Goal: Find specific page/section: Find specific page/section

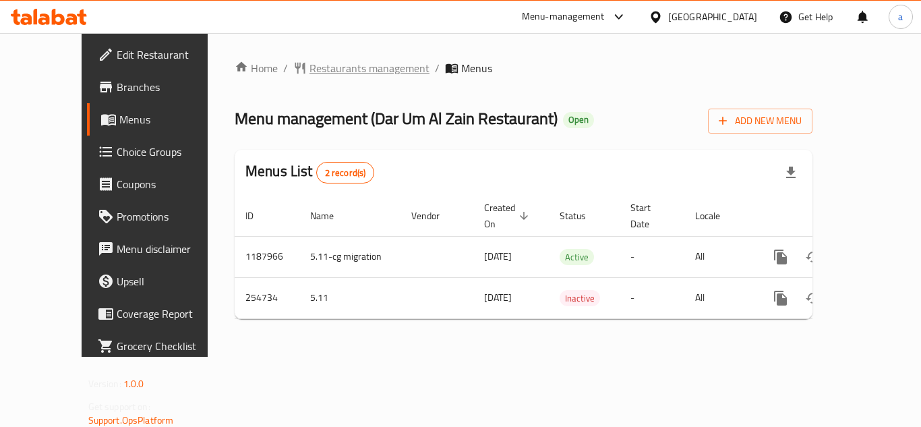
click at [323, 72] on span "Restaurants management" at bounding box center [369, 68] width 120 height 16
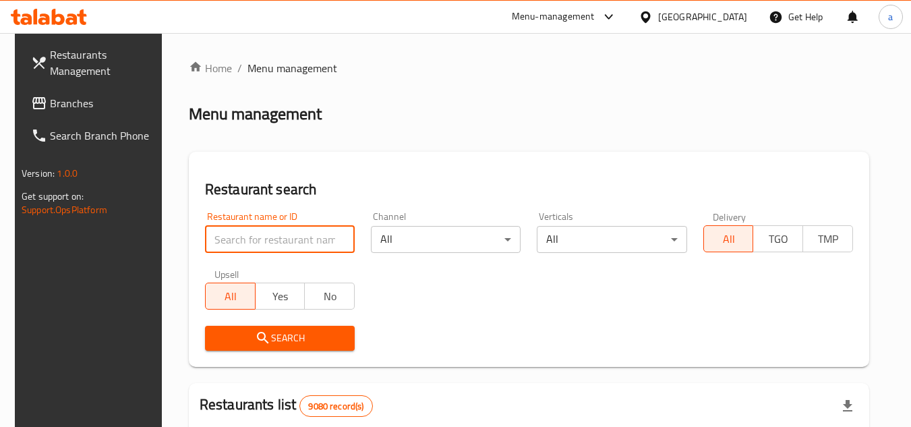
click at [296, 241] on input "search" at bounding box center [280, 239] width 150 height 27
paste input "627452"
type input "627452"
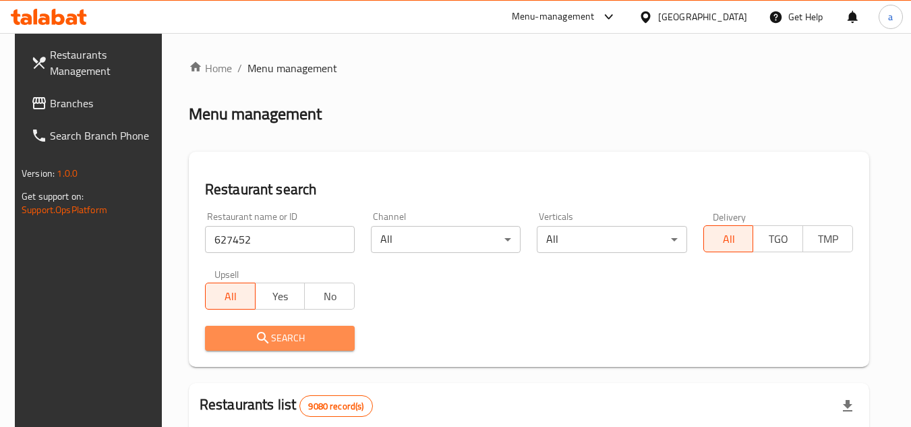
click at [332, 337] on span "Search" at bounding box center [280, 338] width 128 height 17
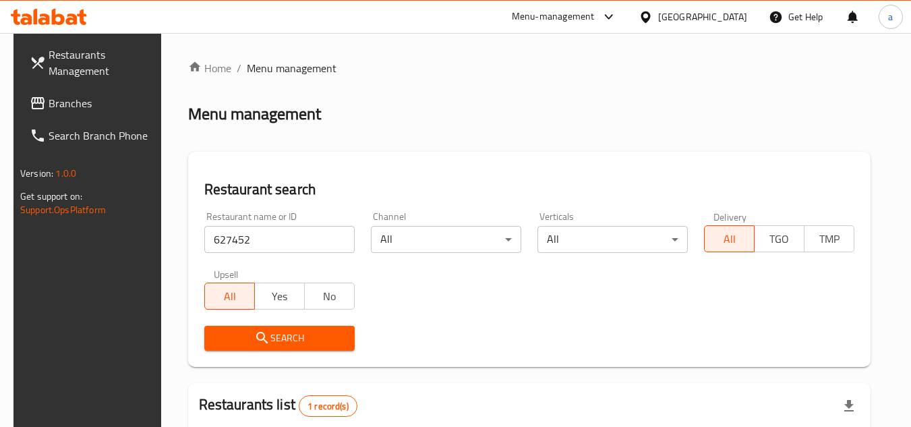
click at [729, 15] on div "Qatar" at bounding box center [702, 16] width 89 height 15
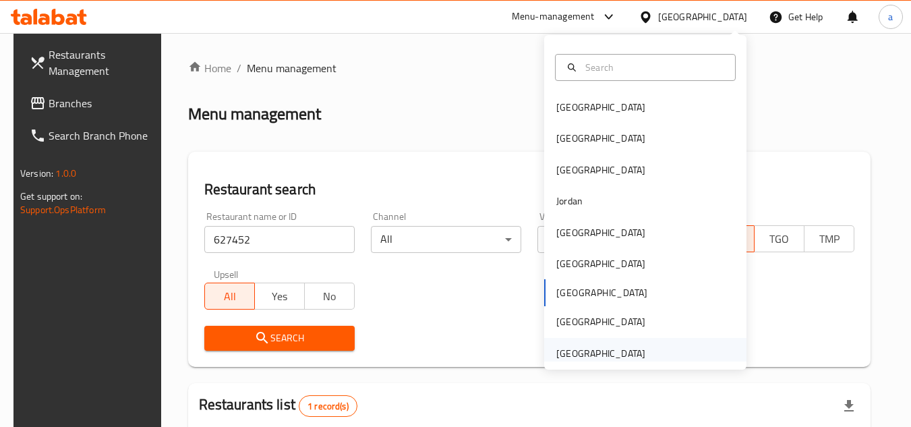
click at [698, 345] on div "[GEOGRAPHIC_DATA]" at bounding box center [645, 353] width 202 height 31
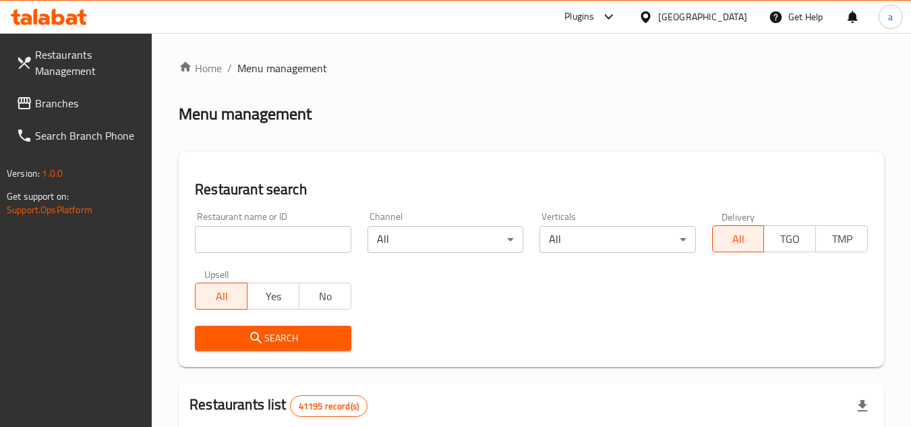
click at [86, 102] on span "Branches" at bounding box center [88, 103] width 107 height 16
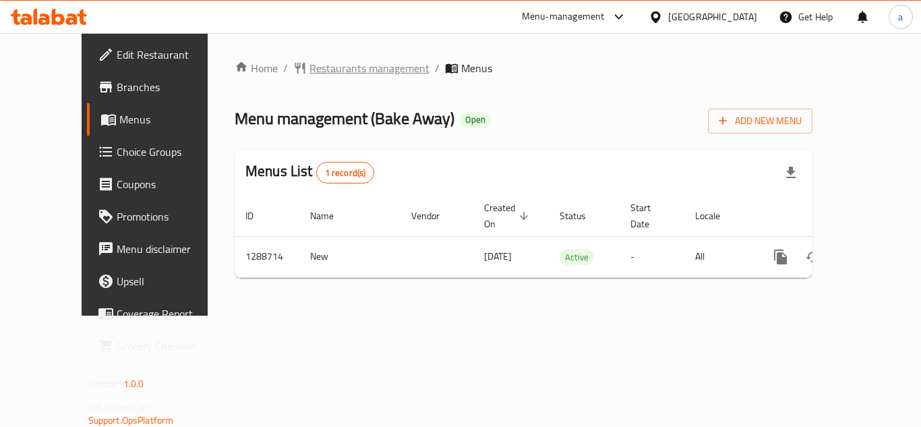
click at [322, 69] on span "Restaurants management" at bounding box center [369, 68] width 120 height 16
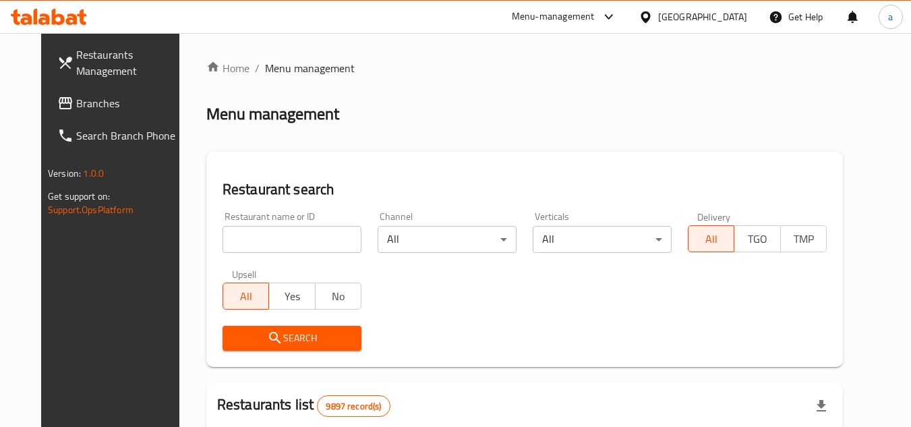
click at [270, 248] on input "search" at bounding box center [291, 239] width 139 height 27
paste input "697261"
type input "697261"
click at [318, 330] on span "Search" at bounding box center [291, 338] width 117 height 17
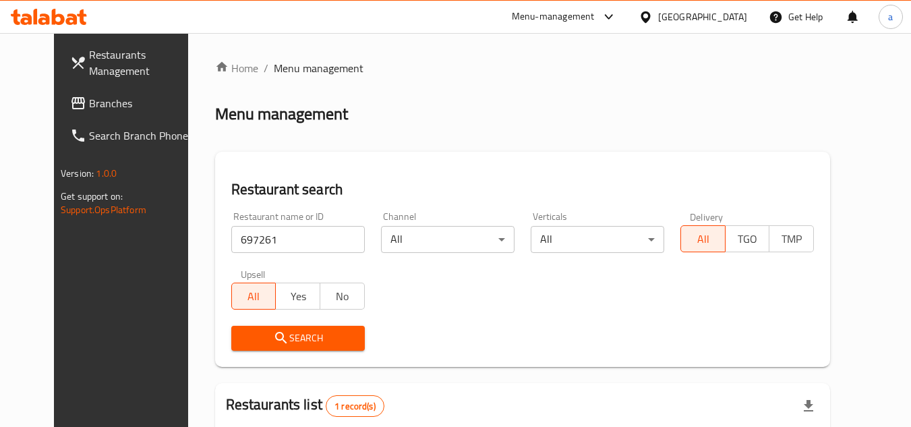
click at [744, 16] on div "[GEOGRAPHIC_DATA]" at bounding box center [702, 16] width 89 height 15
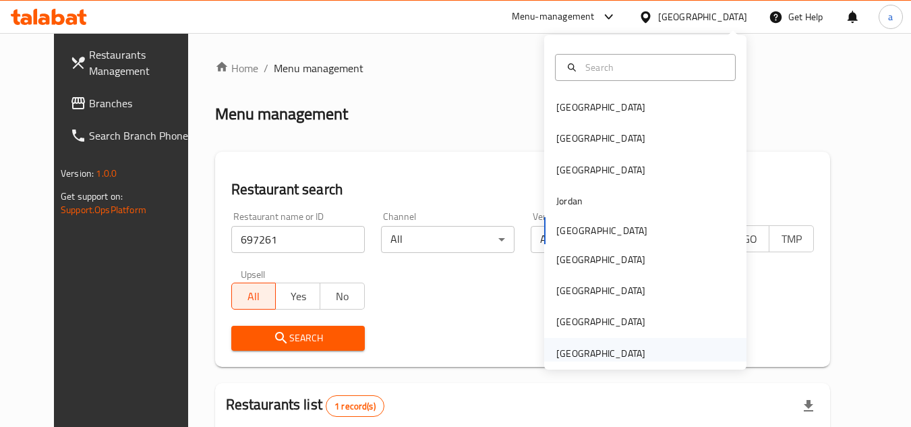
click at [661, 356] on div "[GEOGRAPHIC_DATA]" at bounding box center [645, 353] width 202 height 31
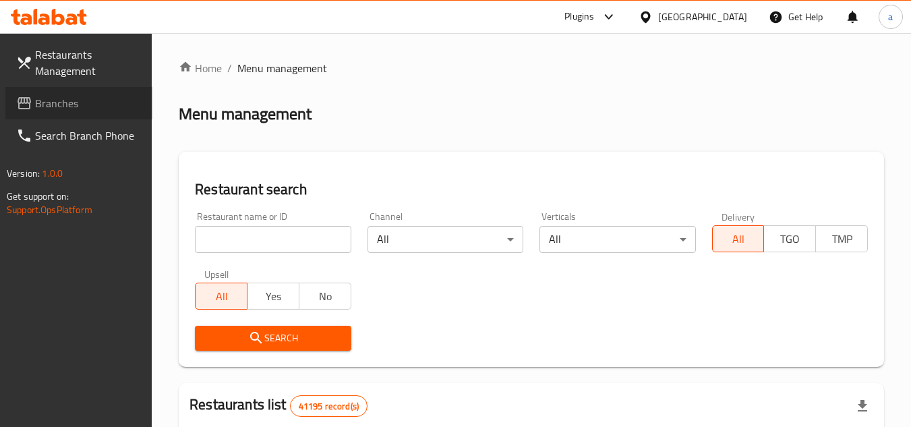
click at [82, 109] on span "Branches" at bounding box center [88, 103] width 107 height 16
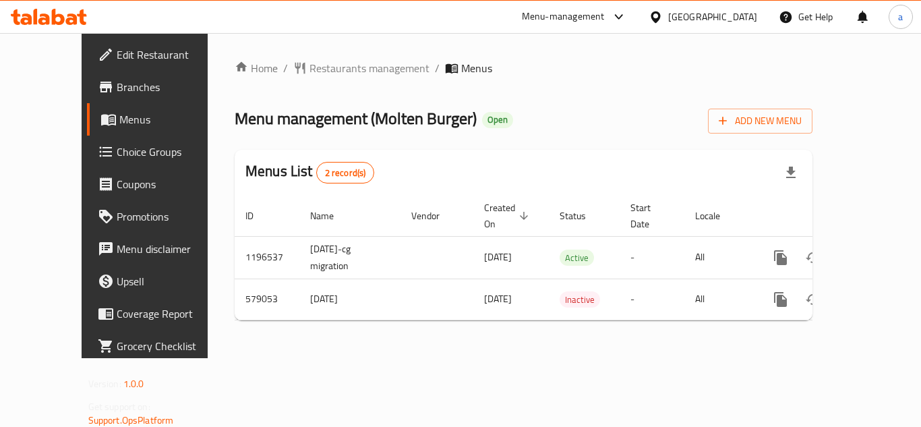
click at [307, 82] on div "Home / Restaurants management / Menus Menu management ( Molten Burger ) Open Ad…" at bounding box center [524, 195] width 578 height 271
click at [321, 65] on span "Restaurants management" at bounding box center [369, 68] width 120 height 16
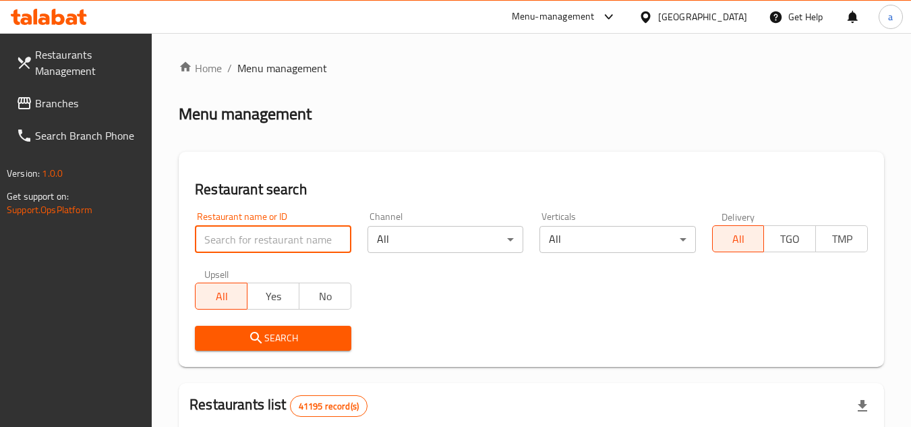
click at [271, 240] on input "search" at bounding box center [273, 239] width 156 height 27
paste input "636808"
type input "636808"
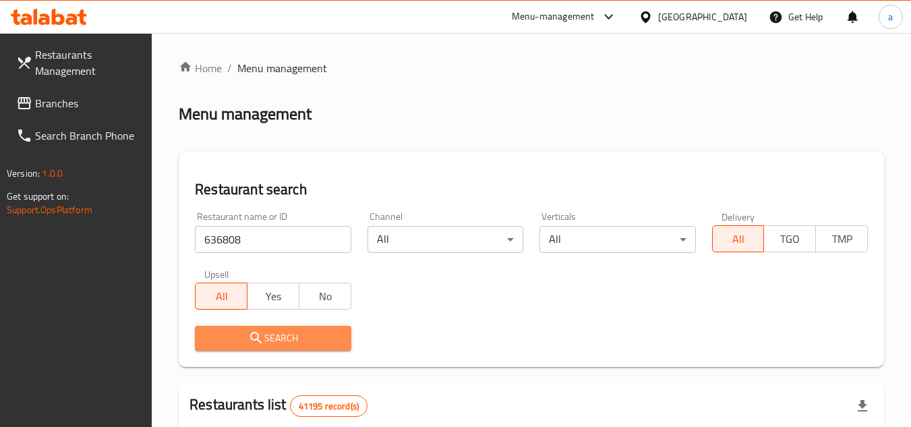
click at [260, 326] on button "Search" at bounding box center [273, 338] width 156 height 25
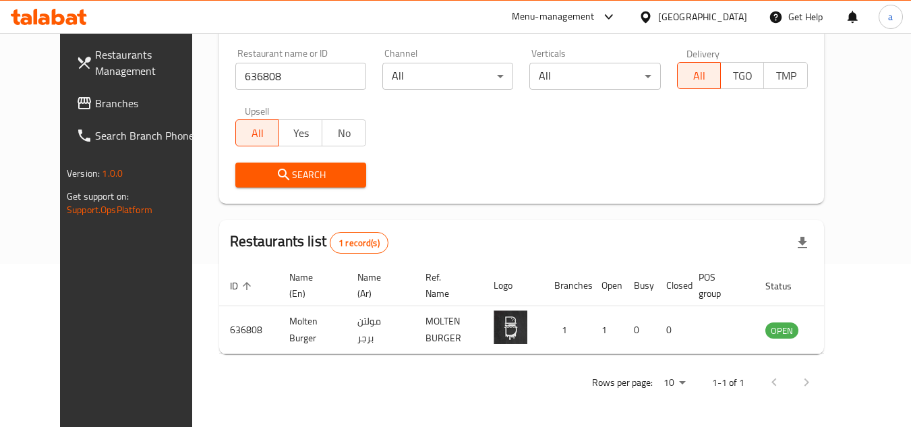
scroll to position [28, 0]
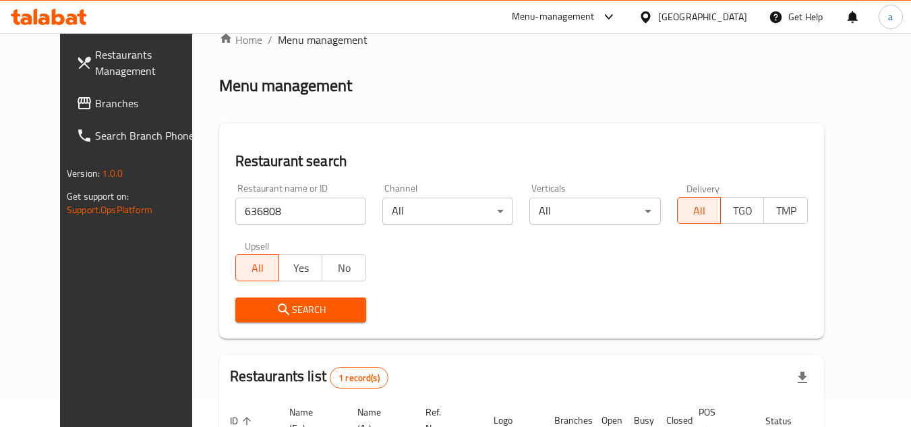
click at [670, 22] on div "[GEOGRAPHIC_DATA]" at bounding box center [702, 16] width 89 height 15
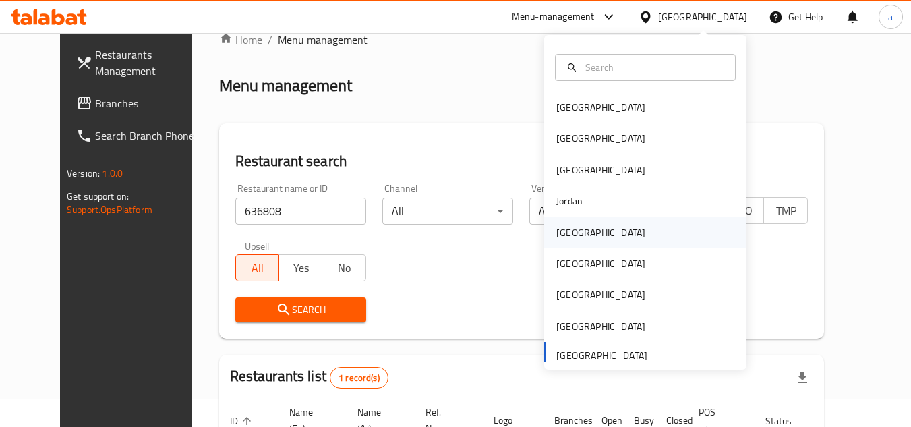
click at [666, 241] on div "[GEOGRAPHIC_DATA]" at bounding box center [645, 232] width 202 height 31
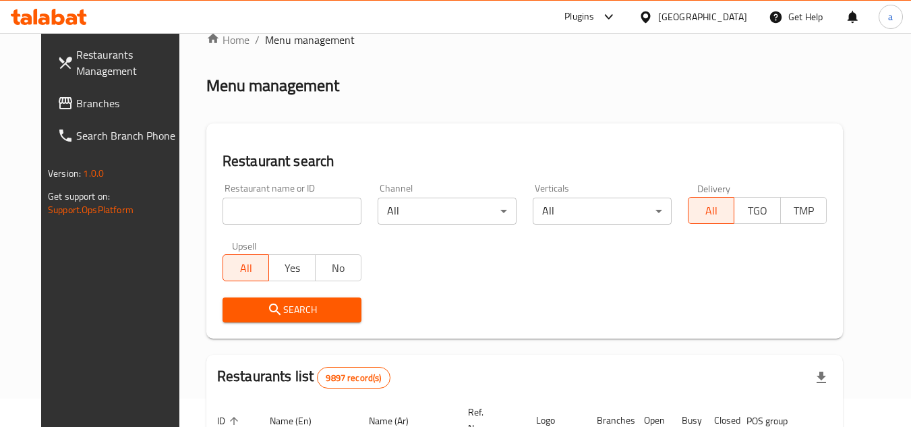
click at [76, 106] on span "Branches" at bounding box center [129, 103] width 107 height 16
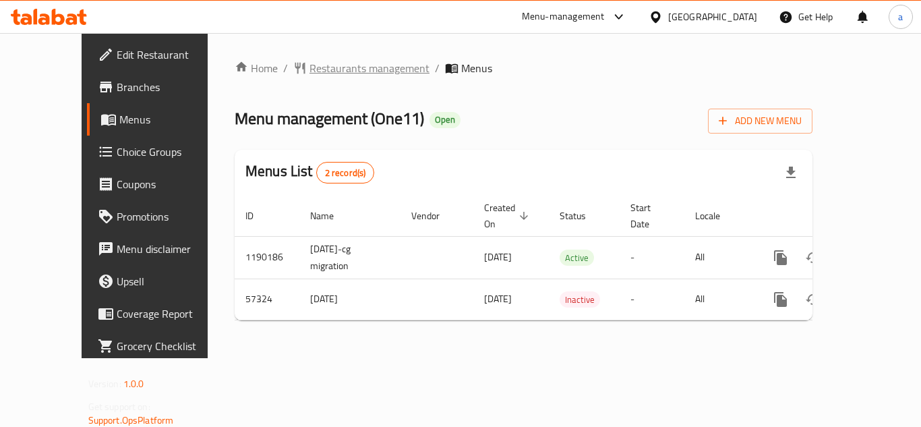
click at [309, 76] on span "Restaurants management" at bounding box center [369, 68] width 120 height 16
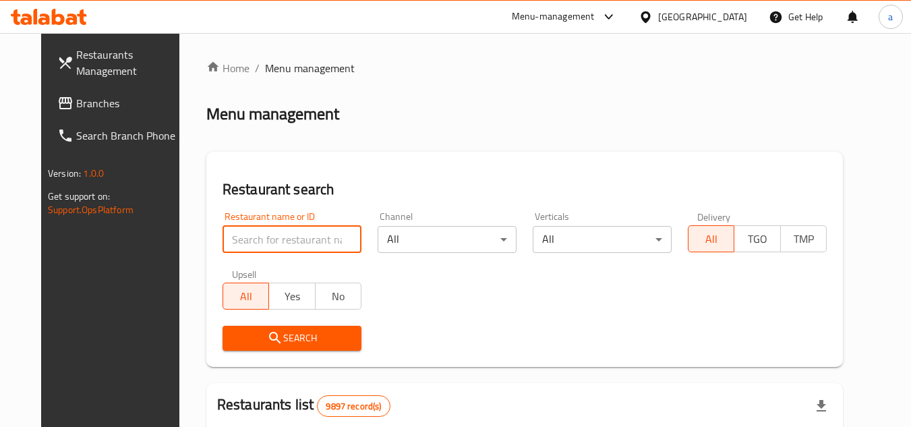
click at [287, 236] on input "search" at bounding box center [291, 239] width 139 height 27
paste input "27919"
type input "27919"
click at [311, 334] on span "Search" at bounding box center [291, 338] width 117 height 17
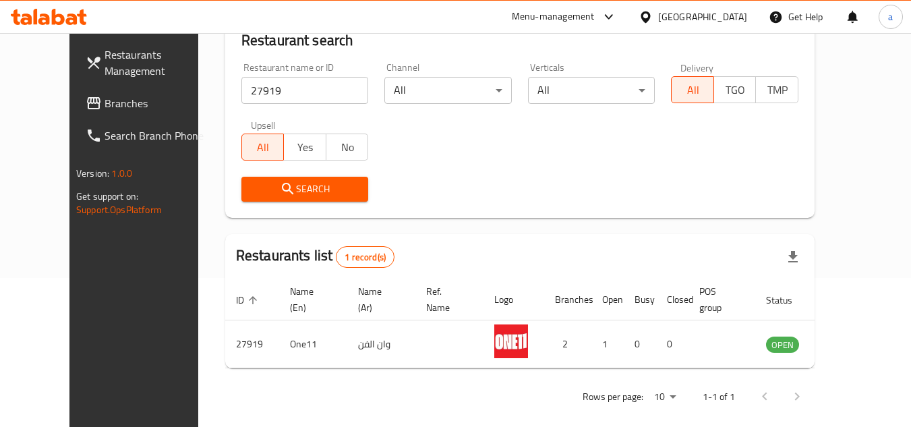
scroll to position [163, 0]
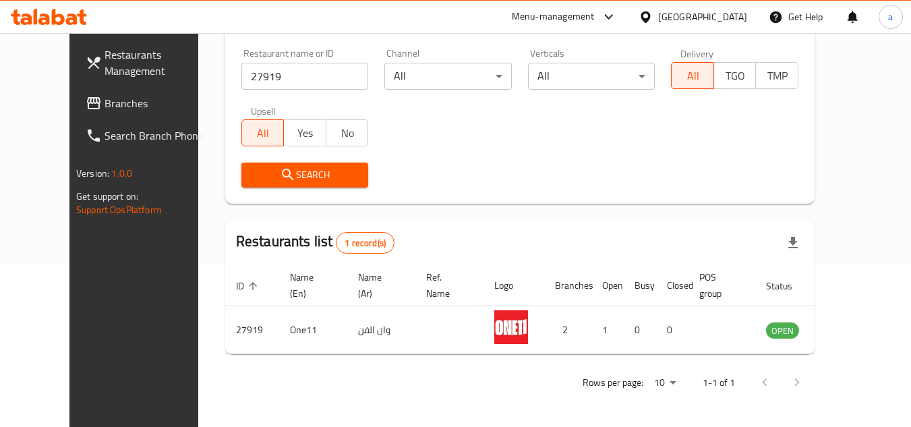
click at [719, 14] on div "Kuwait" at bounding box center [702, 16] width 89 height 15
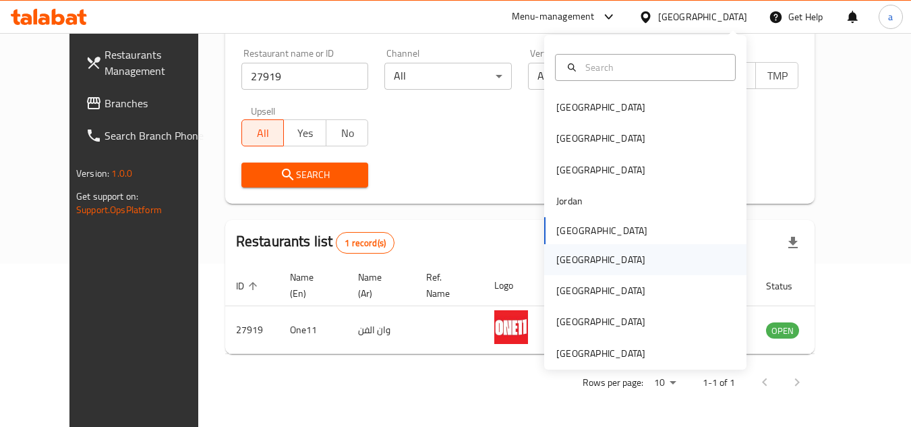
click at [642, 265] on div "Oman" at bounding box center [645, 259] width 202 height 31
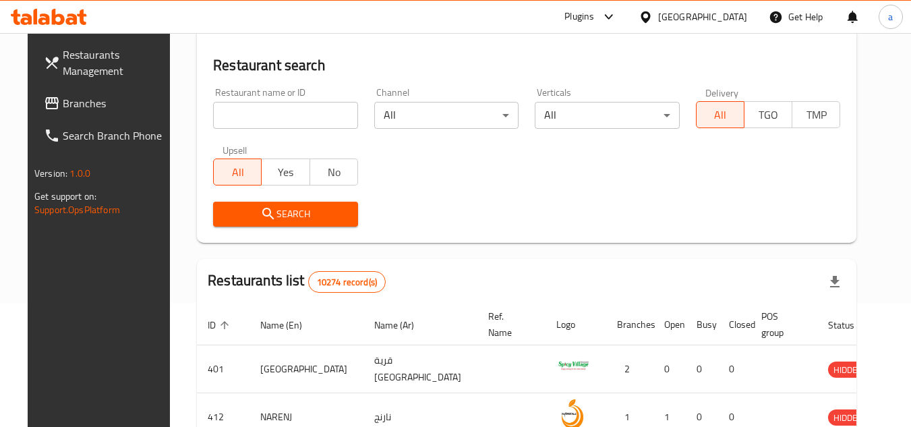
scroll to position [163, 0]
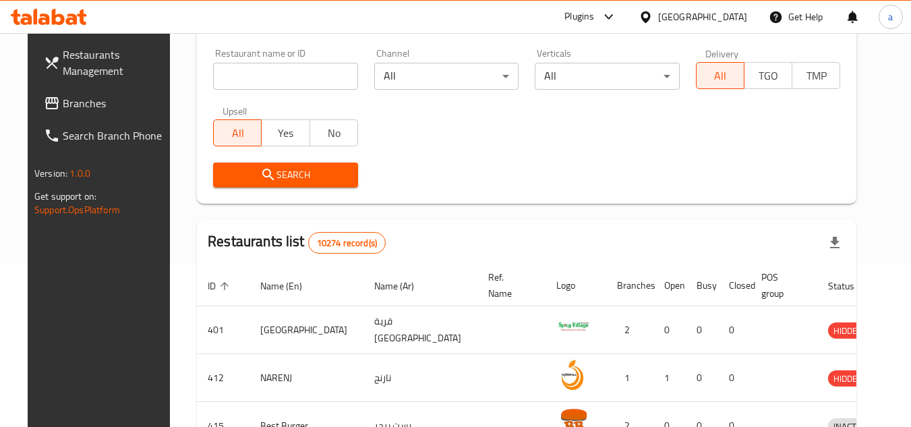
click at [78, 88] on link "Branches" at bounding box center [106, 103] width 147 height 32
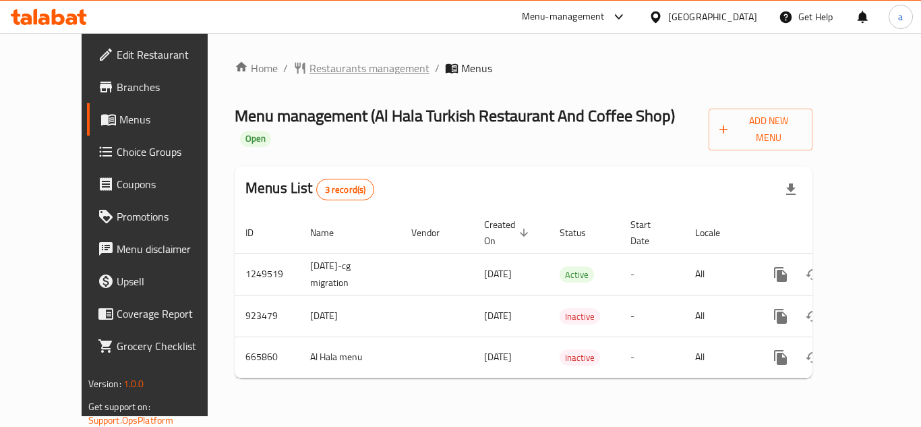
click at [334, 65] on span "Restaurants management" at bounding box center [369, 68] width 120 height 16
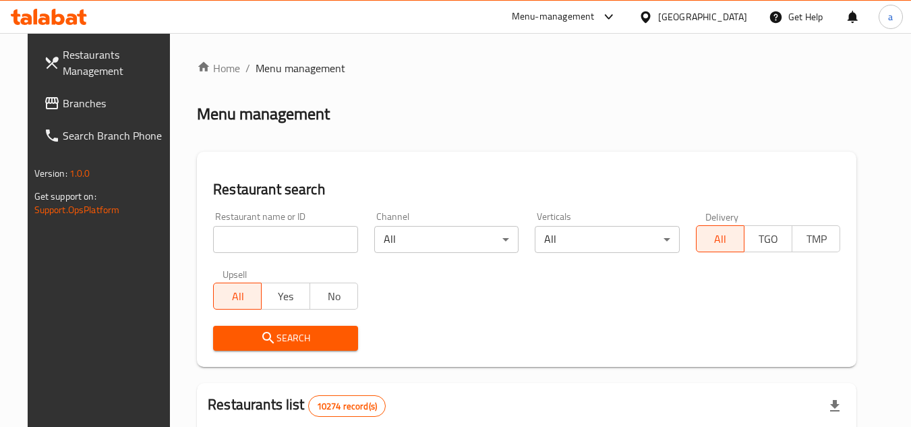
click at [258, 238] on input "search" at bounding box center [285, 239] width 145 height 27
paste input "642025"
type input "642025"
click at [260, 342] on icon "submit" at bounding box center [268, 338] width 16 height 16
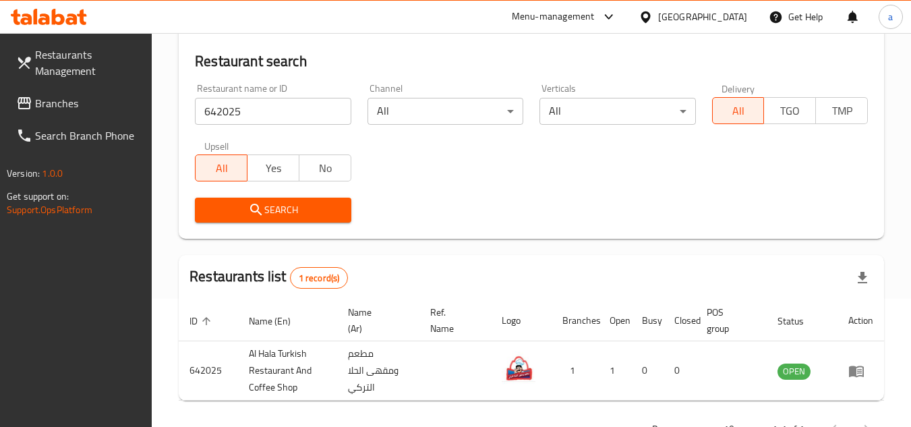
scroll to position [107, 0]
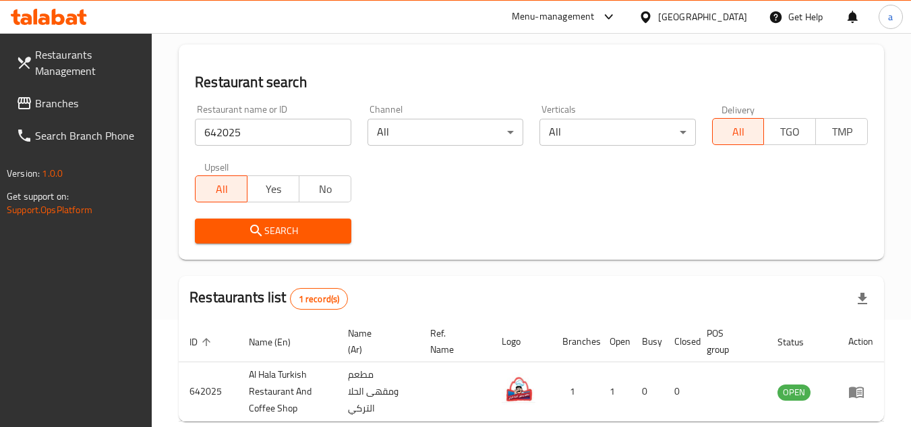
click at [653, 16] on icon at bounding box center [645, 17] width 14 height 14
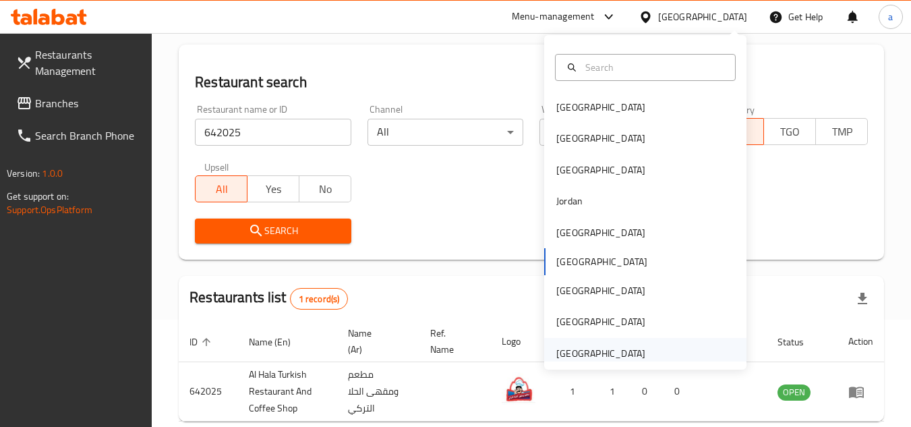
click at [671, 353] on div "[GEOGRAPHIC_DATA]" at bounding box center [645, 353] width 202 height 31
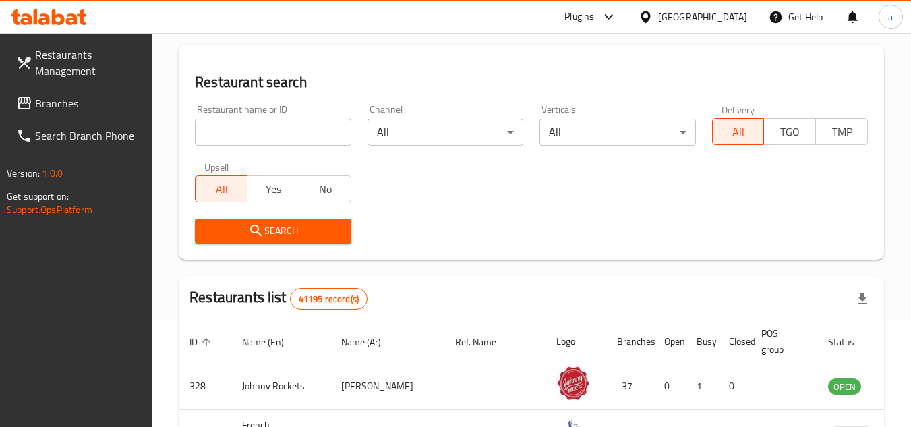
click at [50, 107] on span "Branches" at bounding box center [88, 103] width 107 height 16
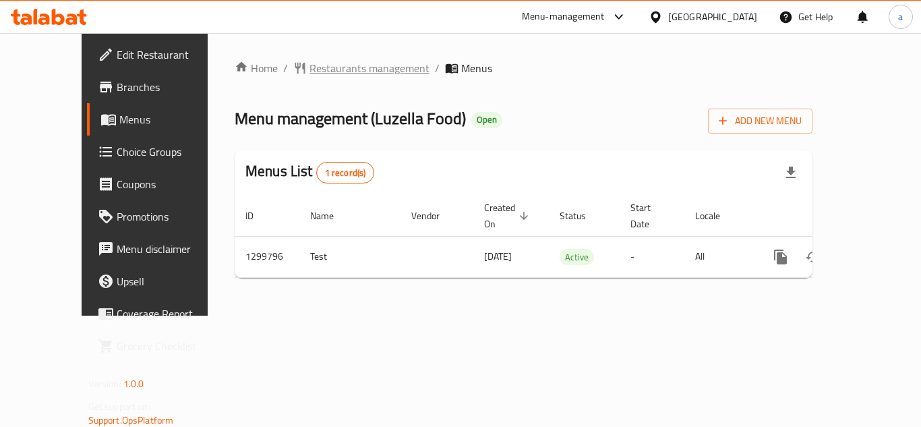
click at [309, 68] on span "Restaurants management" at bounding box center [369, 68] width 120 height 16
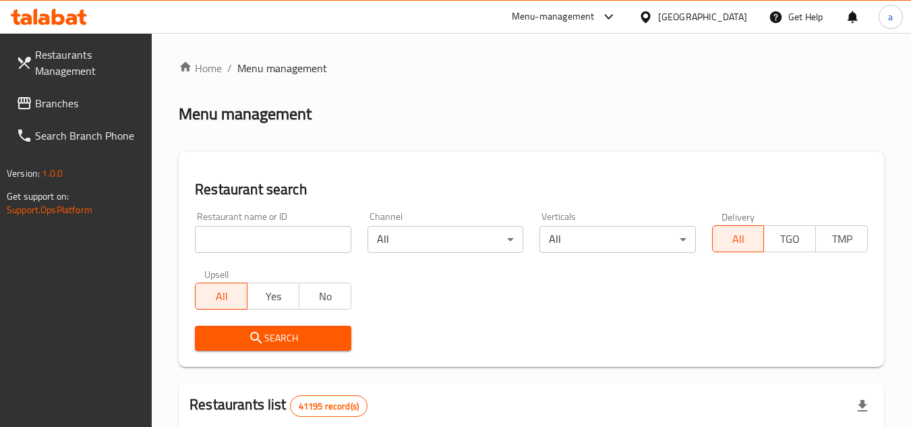
click at [285, 238] on input "search" at bounding box center [273, 239] width 156 height 27
paste input "701359"
type input "701359"
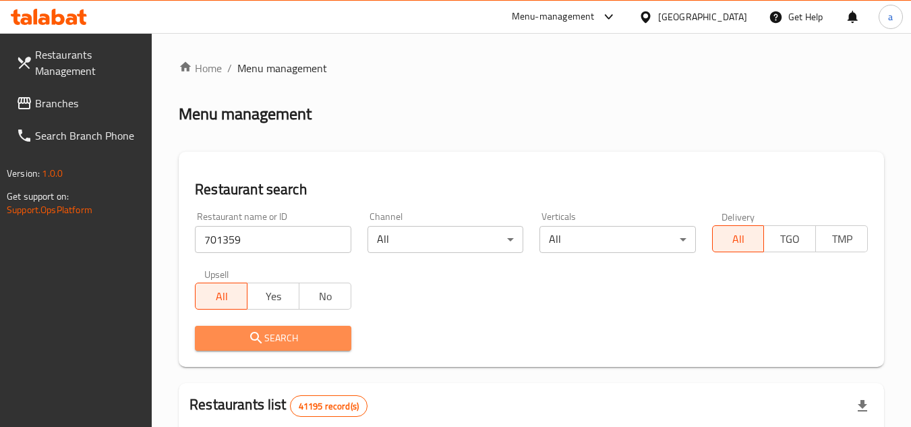
click at [295, 338] on span "Search" at bounding box center [273, 338] width 134 height 17
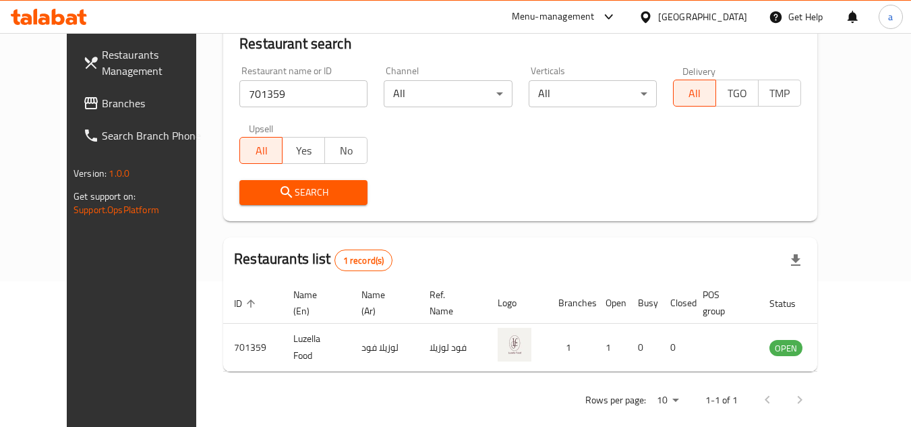
scroll to position [163, 0]
